Goal: Find specific page/section: Find specific page/section

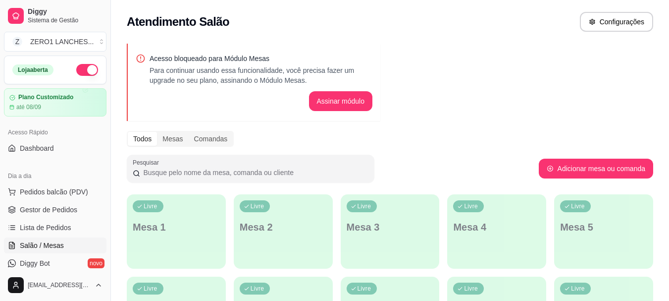
scroll to position [50, 0]
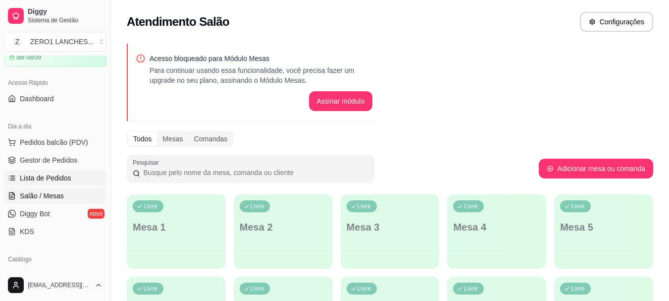
click at [52, 181] on span "Lista de Pedidos" at bounding box center [45, 178] width 51 height 10
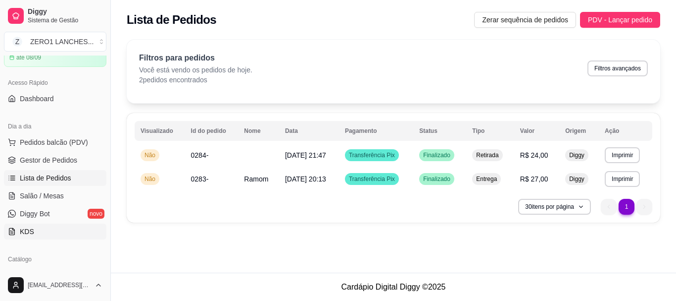
click at [35, 231] on link "KDS" at bounding box center [55, 231] width 102 height 16
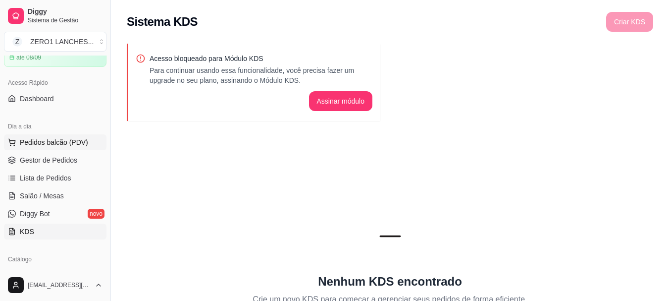
click at [49, 141] on span "Pedidos balcão (PDV)" at bounding box center [54, 142] width 68 height 10
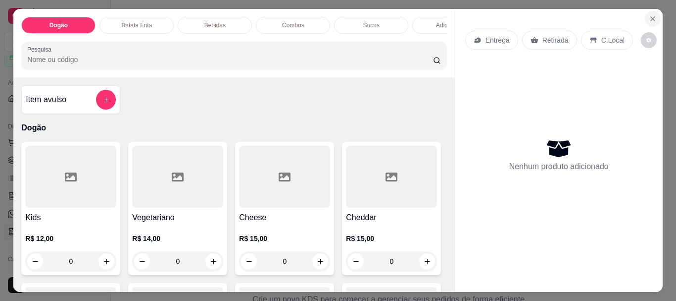
click at [653, 18] on icon "Close" at bounding box center [653, 19] width 8 height 8
